Goal: Transaction & Acquisition: Obtain resource

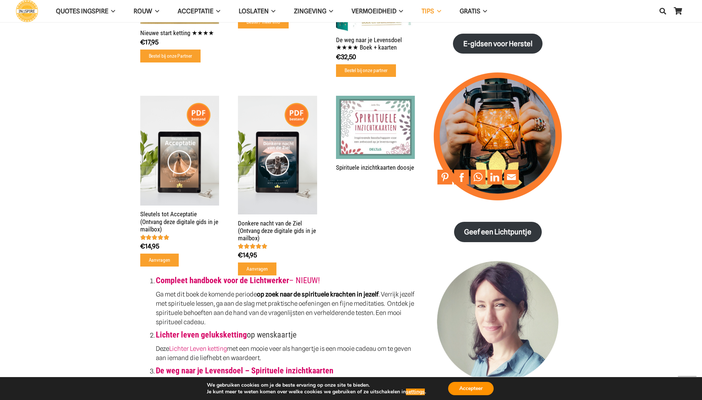
scroll to position [629, 0]
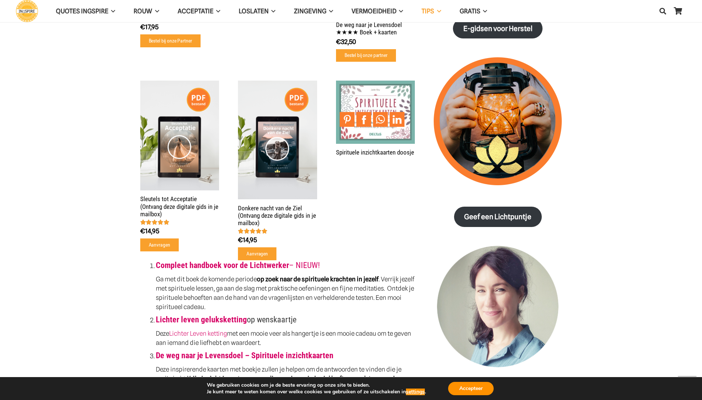
click at [405, 117] on li "Share" at bounding box center [398, 119] width 17 height 15
click at [371, 149] on link "Spirituele inzichtkaarten doosje" at bounding box center [375, 152] width 78 height 7
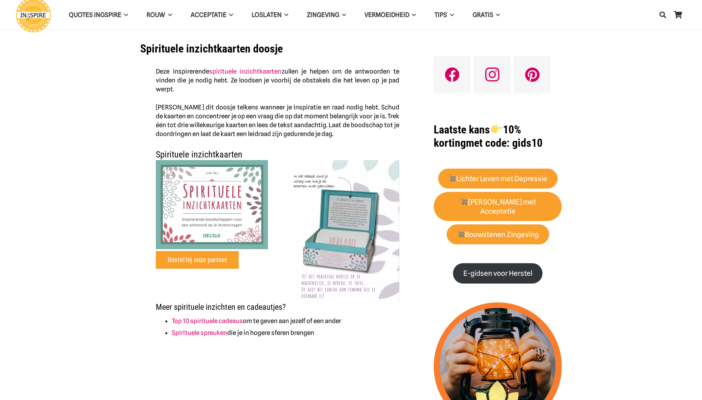
click at [367, 101] on div "Deze inspirerende spirituele inzichtkaarten zullen je helpen om de antwoorden t…" at bounding box center [277, 103] width 243 height 72
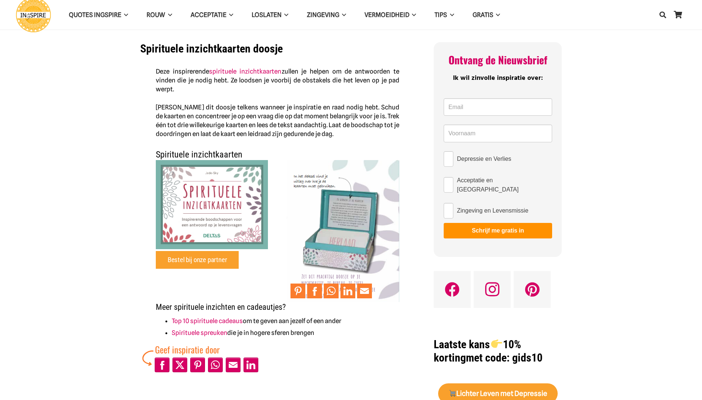
click at [342, 235] on img "winactie spirituele inzichtkaarten cadeau Deltas Ingspire" at bounding box center [343, 231] width 112 height 142
